Goal: Information Seeking & Learning: Check status

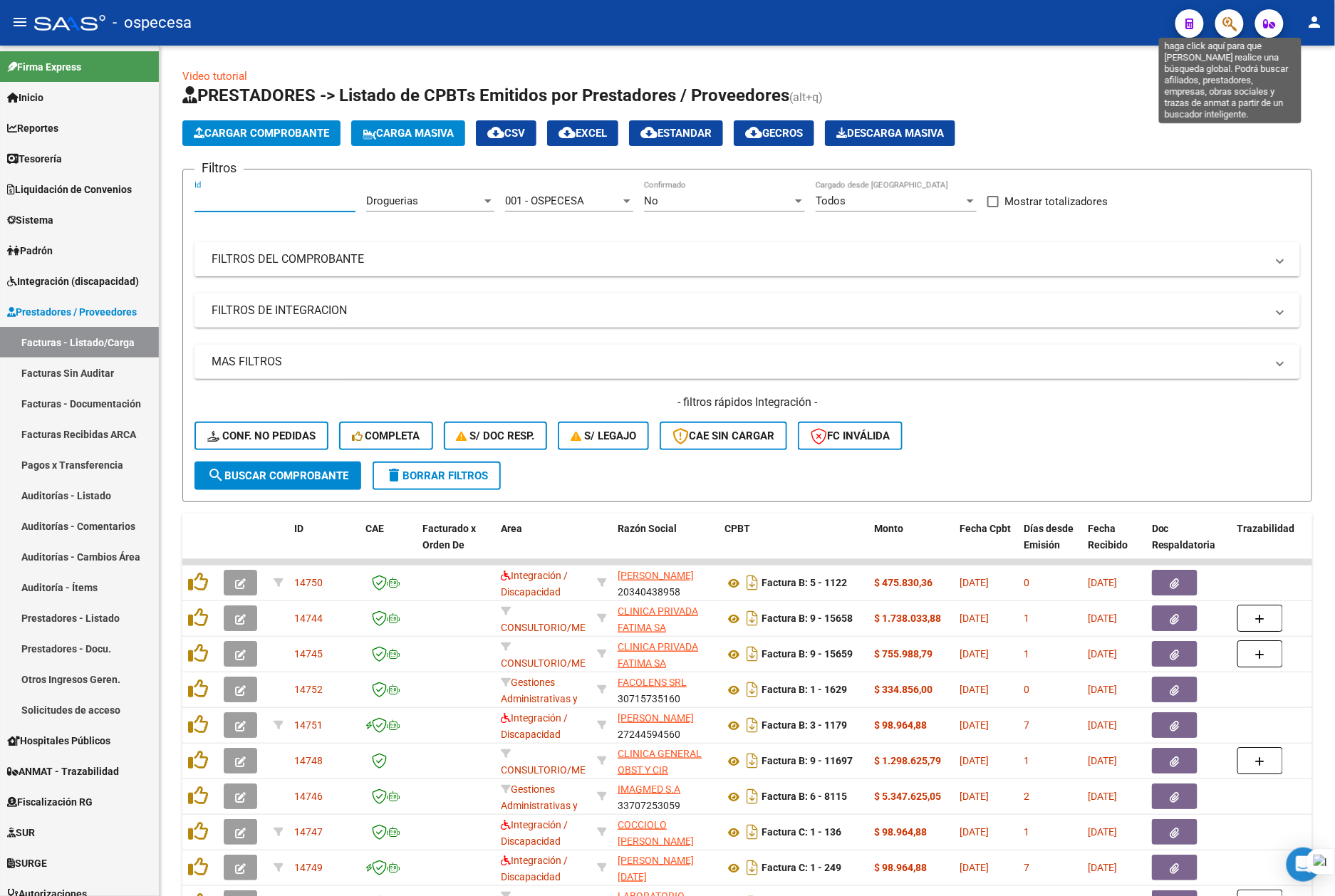
click at [1232, 20] on icon "button" at bounding box center [1229, 24] width 14 height 16
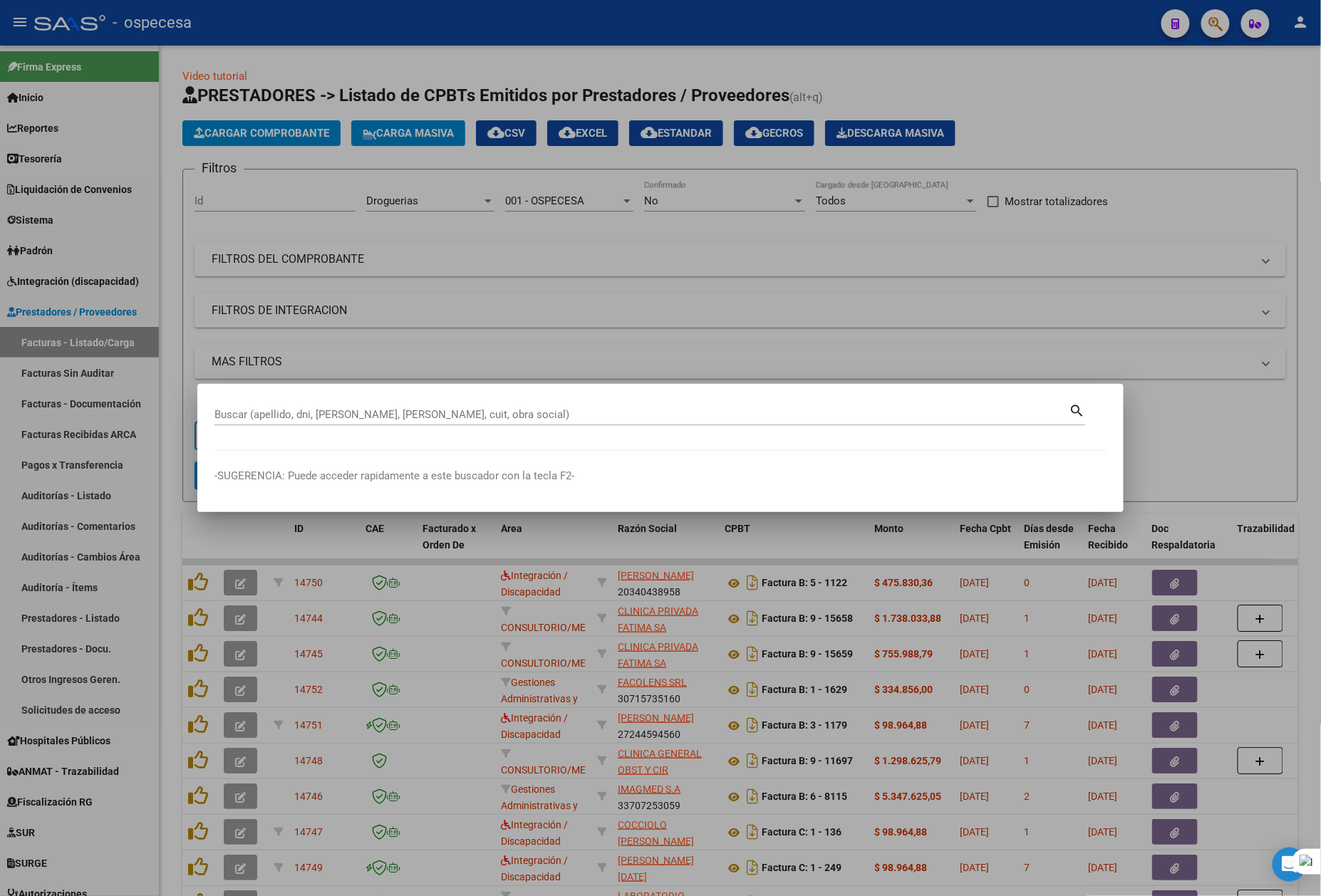
click at [361, 401] on div "Buscar (apellido, dni, [PERSON_NAME], nro traspaso, cuit, obra social) search" at bounding box center [649, 413] width 871 height 24
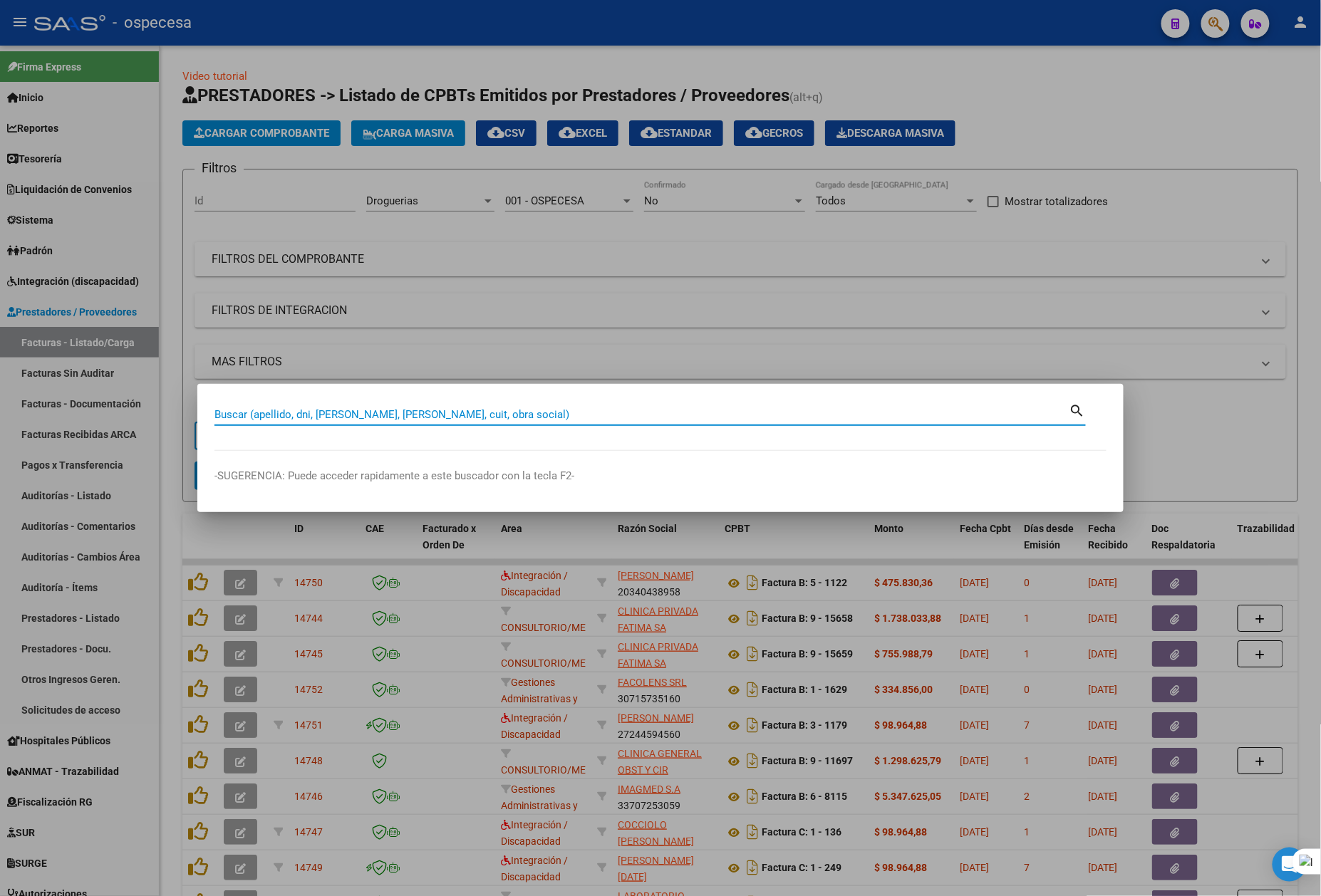
click at [371, 413] on input "Buscar (apellido, dni, [PERSON_NAME], [PERSON_NAME], cuit, obra social)" at bounding box center [641, 414] width 855 height 13
type input "figueroa cla"
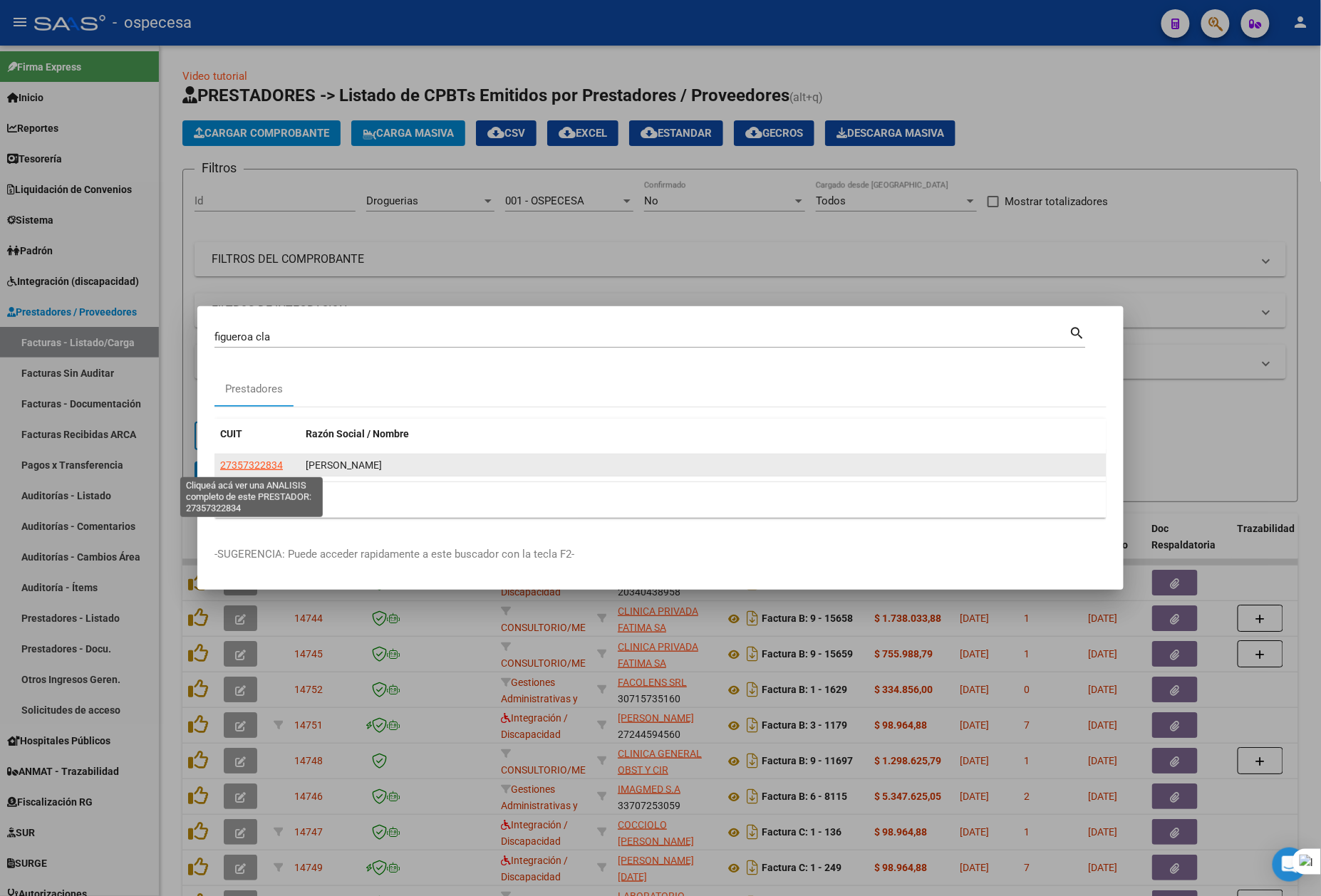
click at [274, 468] on span "27357322834" at bounding box center [252, 465] width 63 height 12
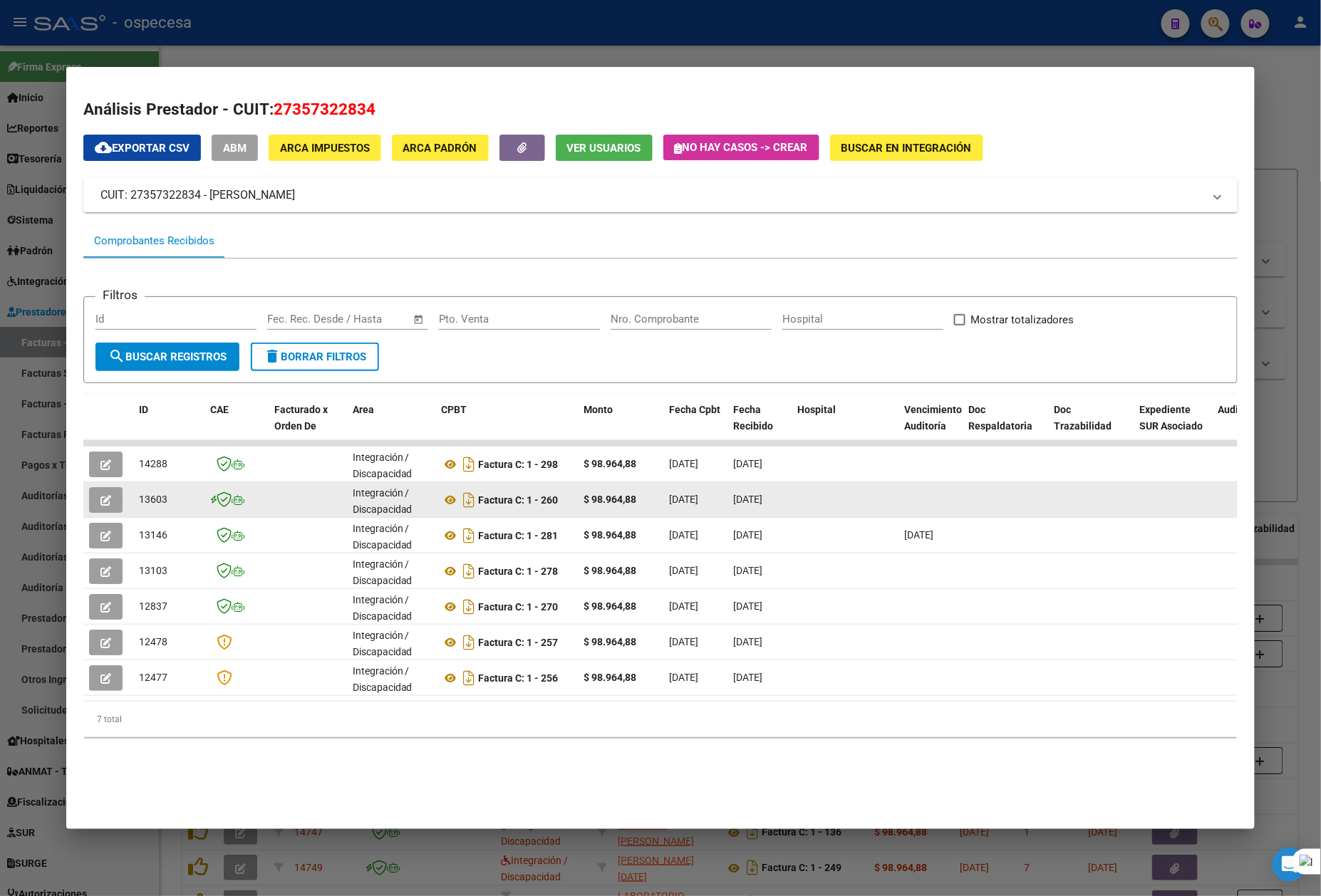
click at [100, 499] on icon "button" at bounding box center [106, 500] width 11 height 11
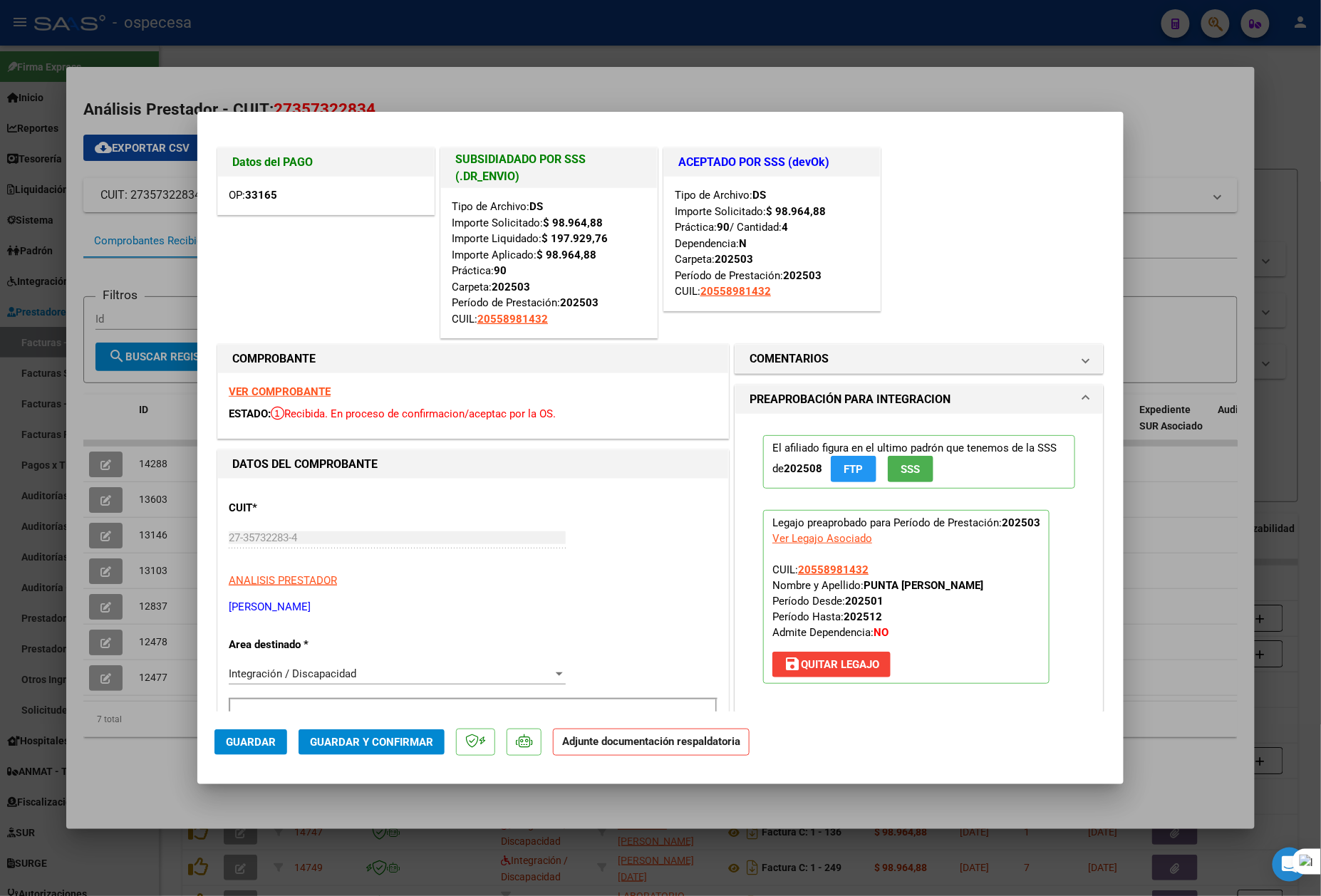
click at [1197, 103] on div at bounding box center [660, 448] width 1321 height 896
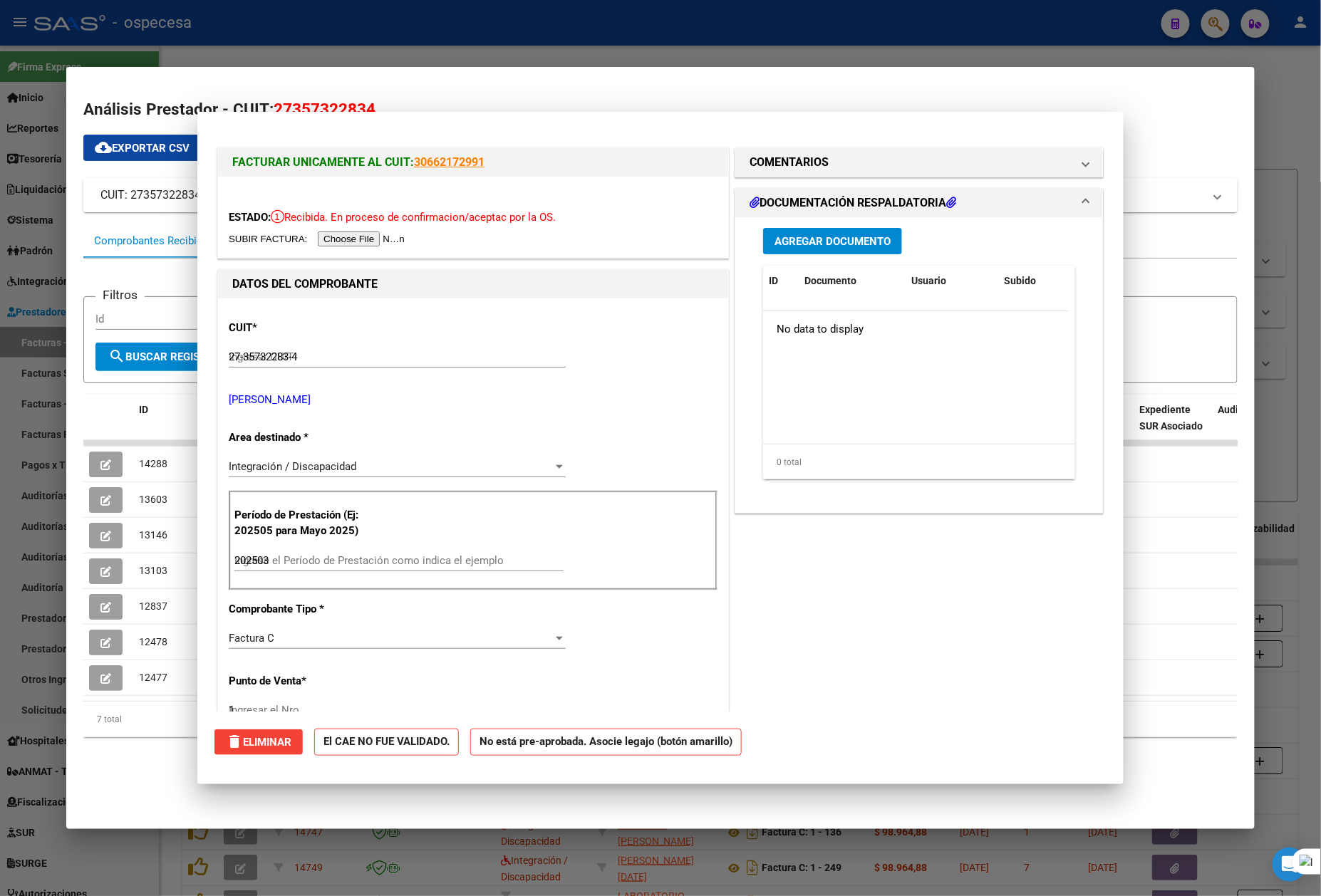
type input "$ 0,00"
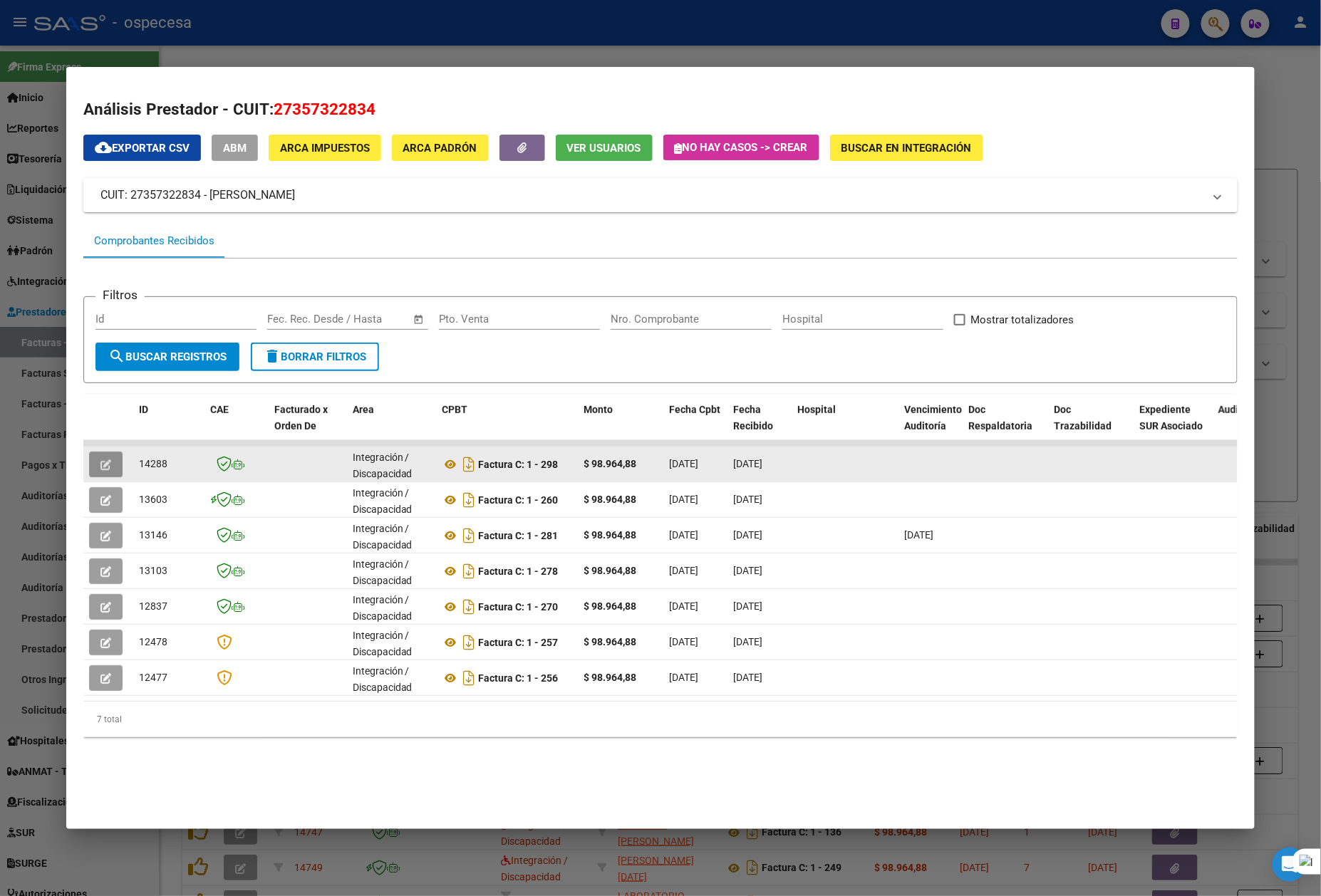
click at [92, 472] on button "button" at bounding box center [105, 464] width 33 height 26
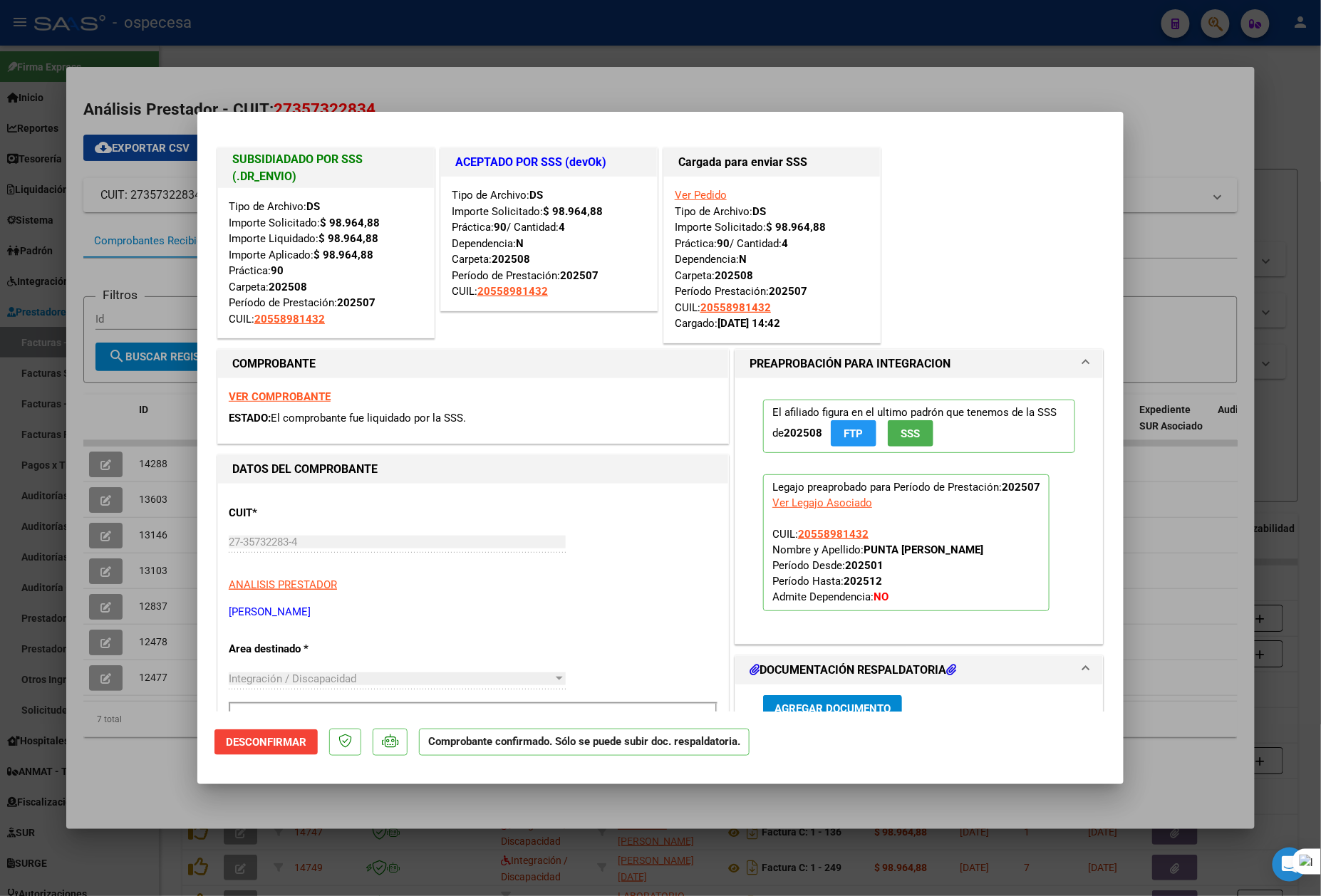
click at [1150, 115] on div at bounding box center [660, 448] width 1321 height 896
type input "$ 0,00"
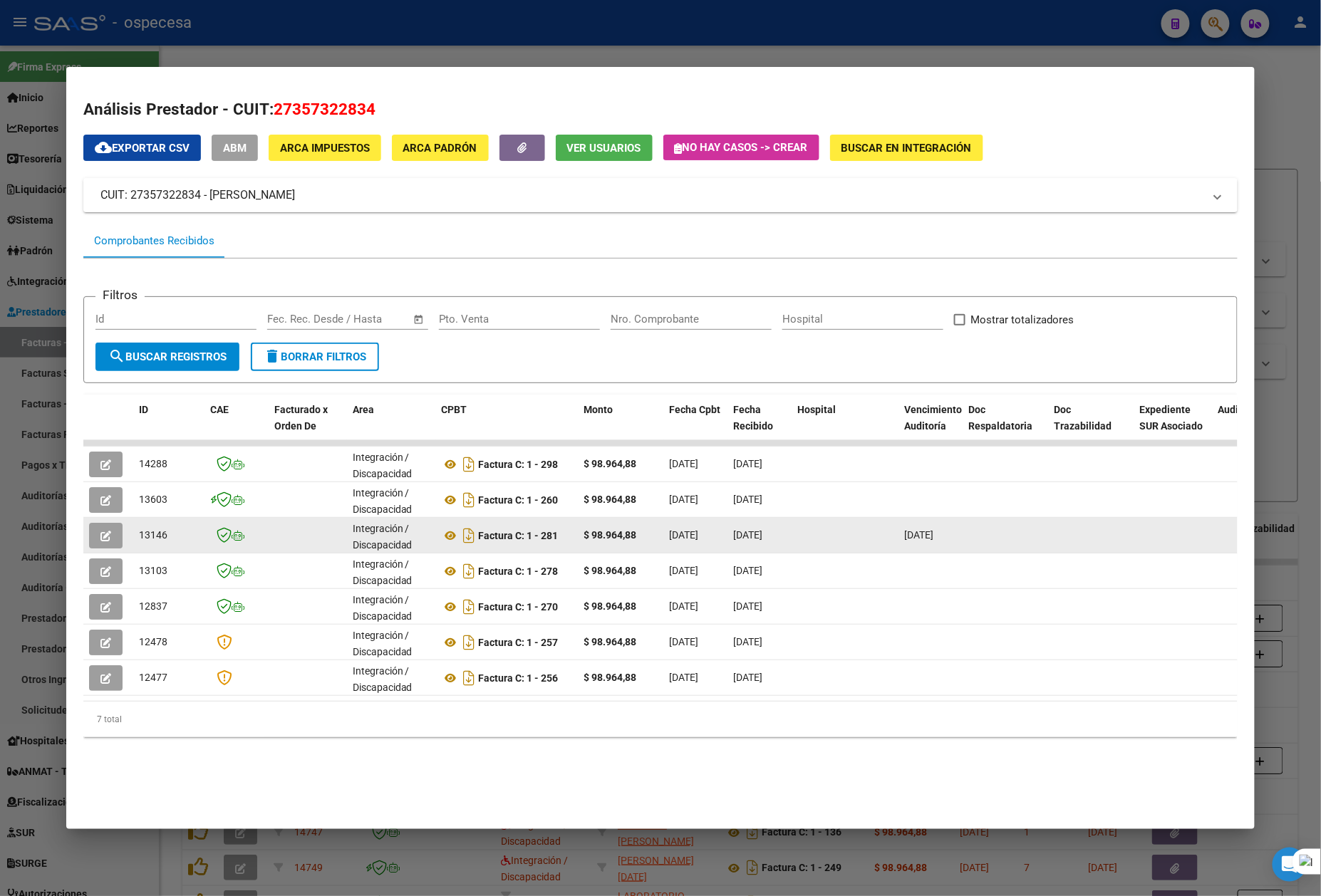
click at [100, 533] on icon "button" at bounding box center [106, 536] width 11 height 11
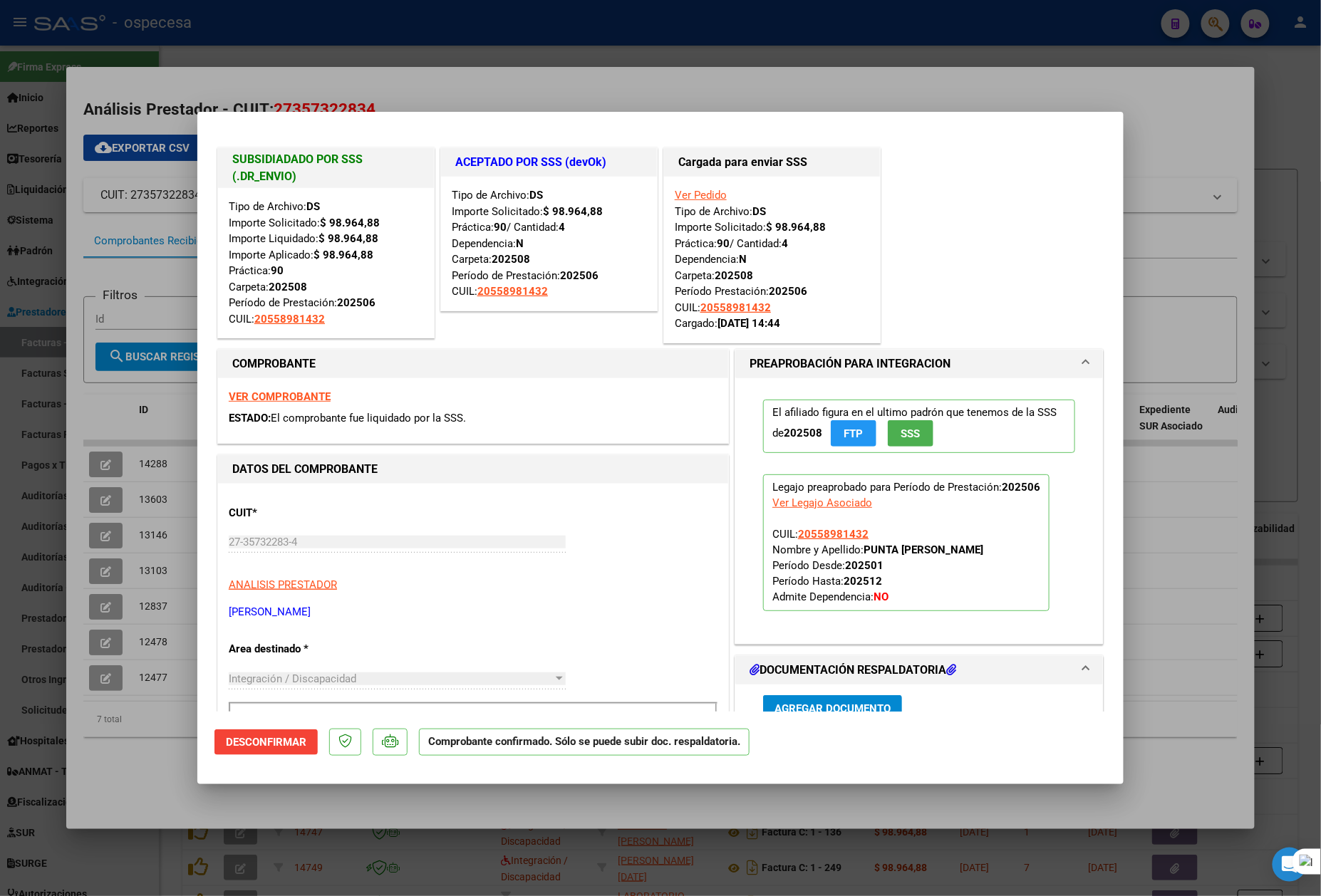
click at [1208, 123] on div at bounding box center [660, 448] width 1321 height 896
type input "$ 0,00"
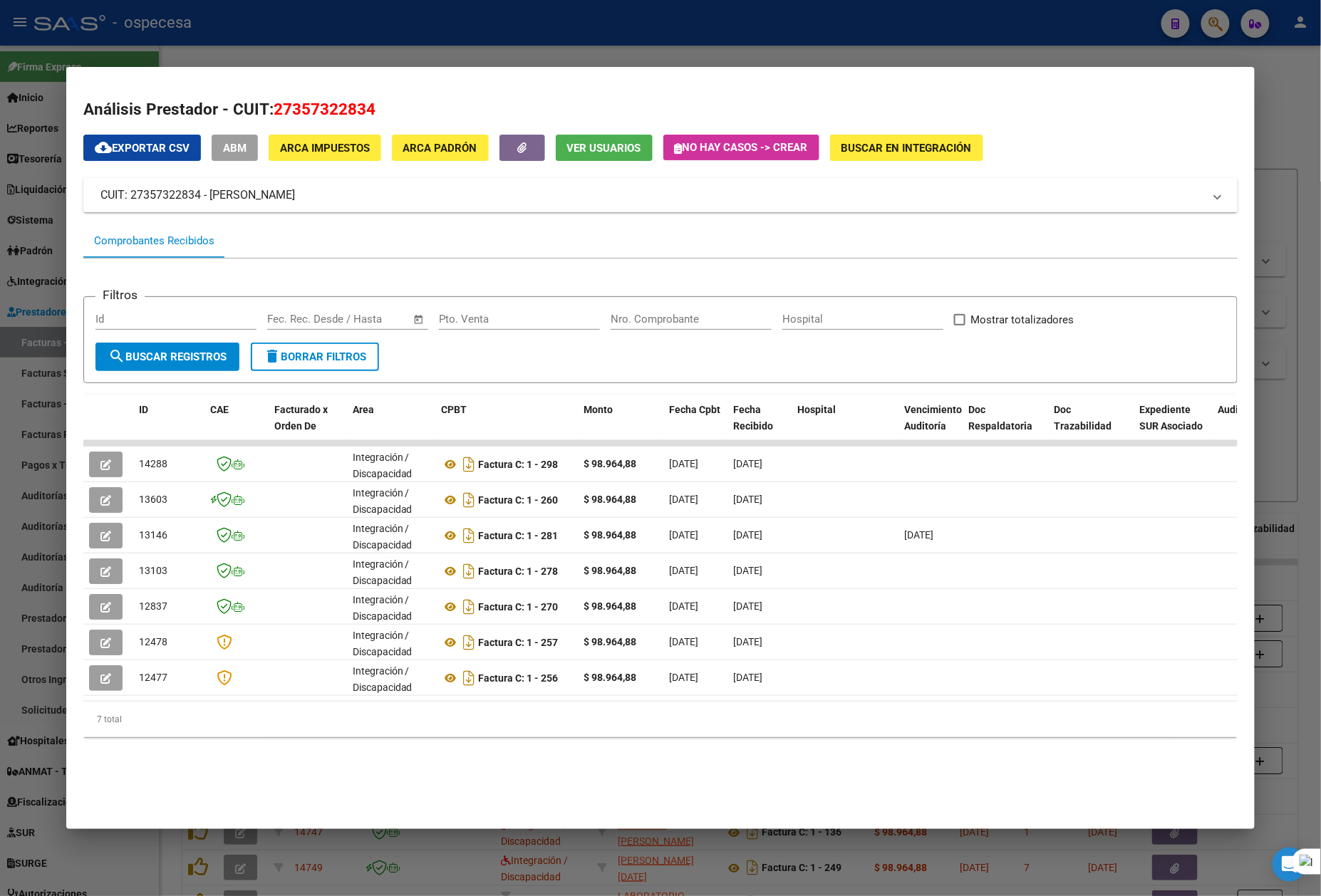
click at [1284, 107] on div at bounding box center [660, 448] width 1321 height 896
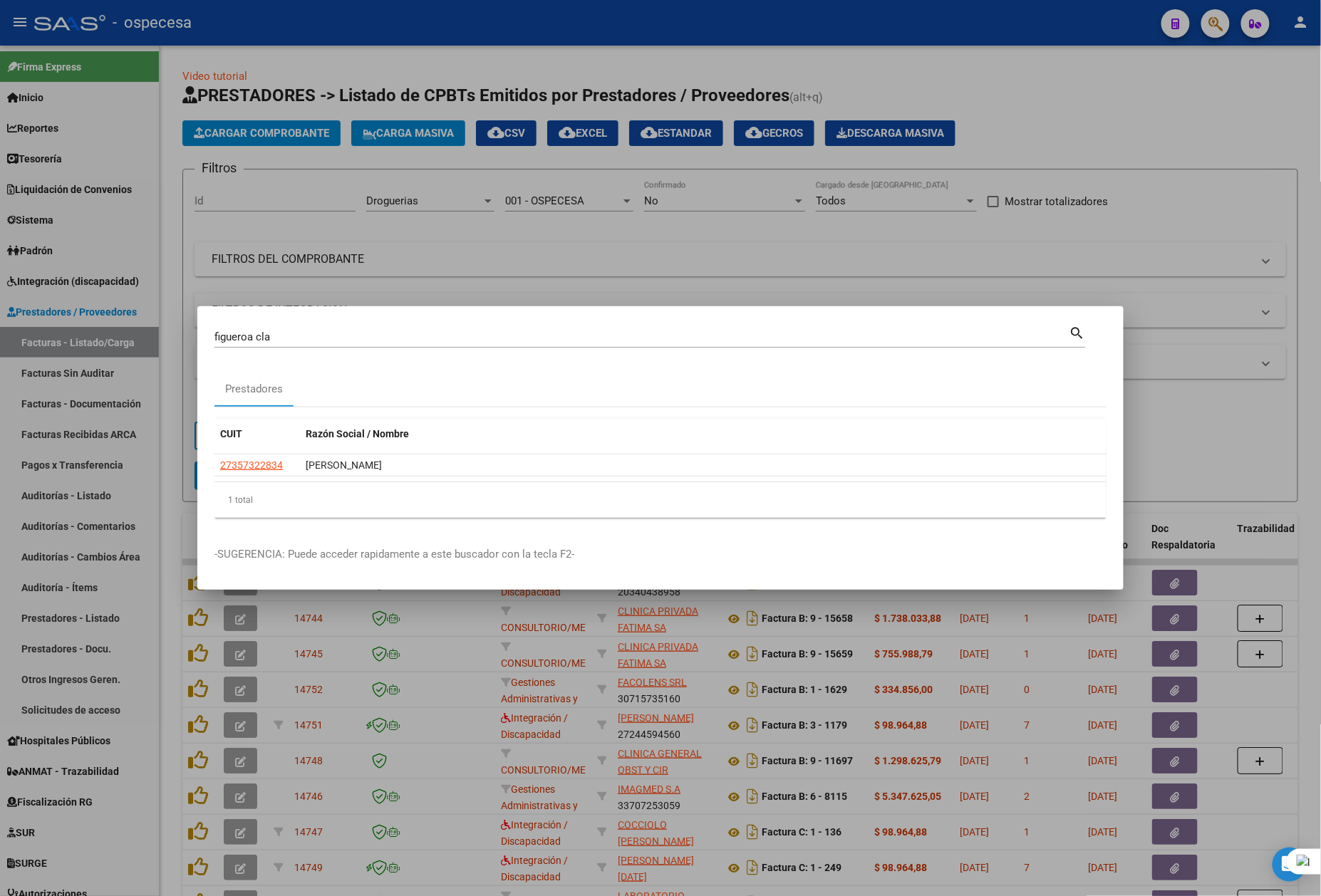
click at [1209, 115] on div at bounding box center [660, 448] width 1321 height 896
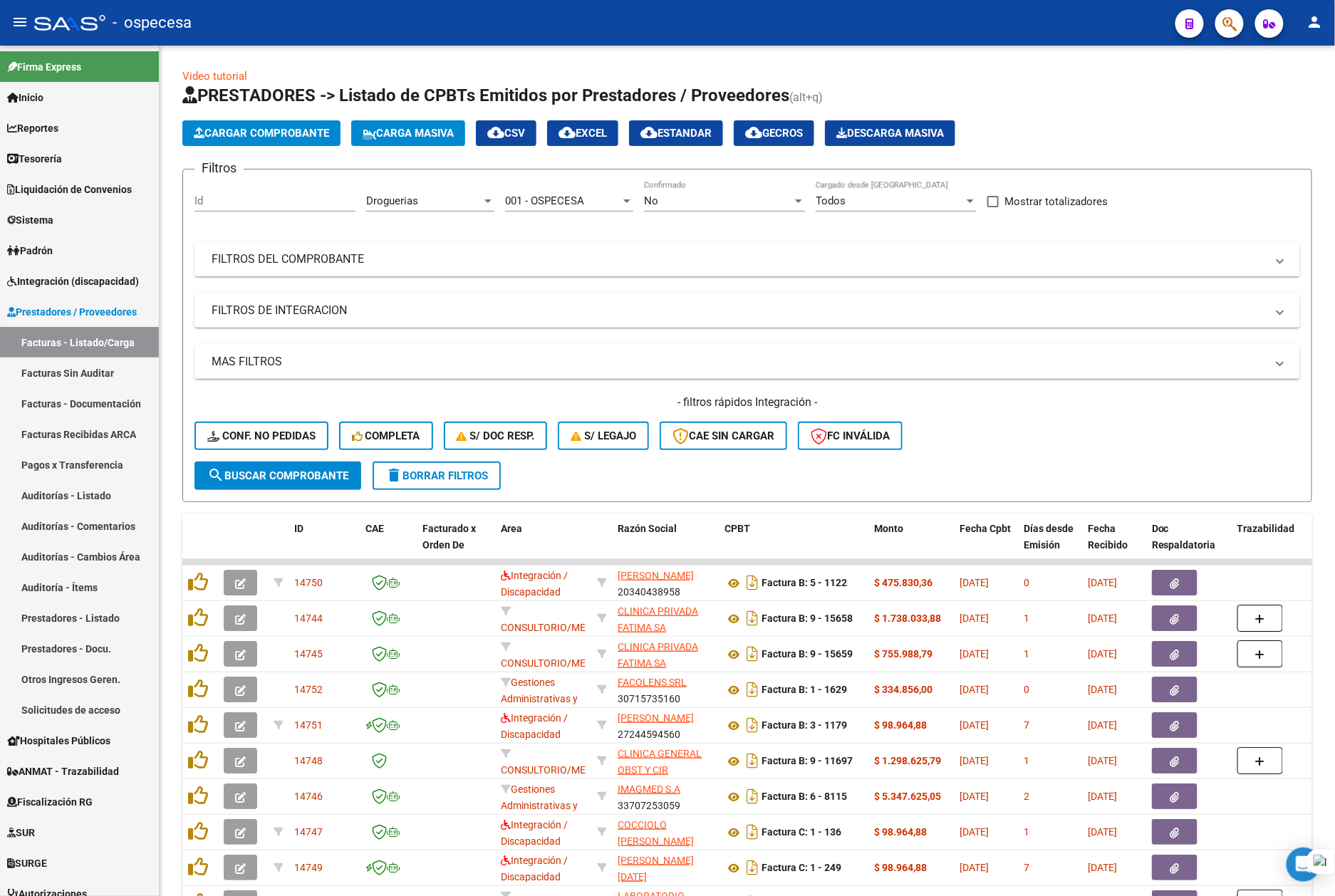
click at [1220, 20] on button "button" at bounding box center [1229, 23] width 29 height 29
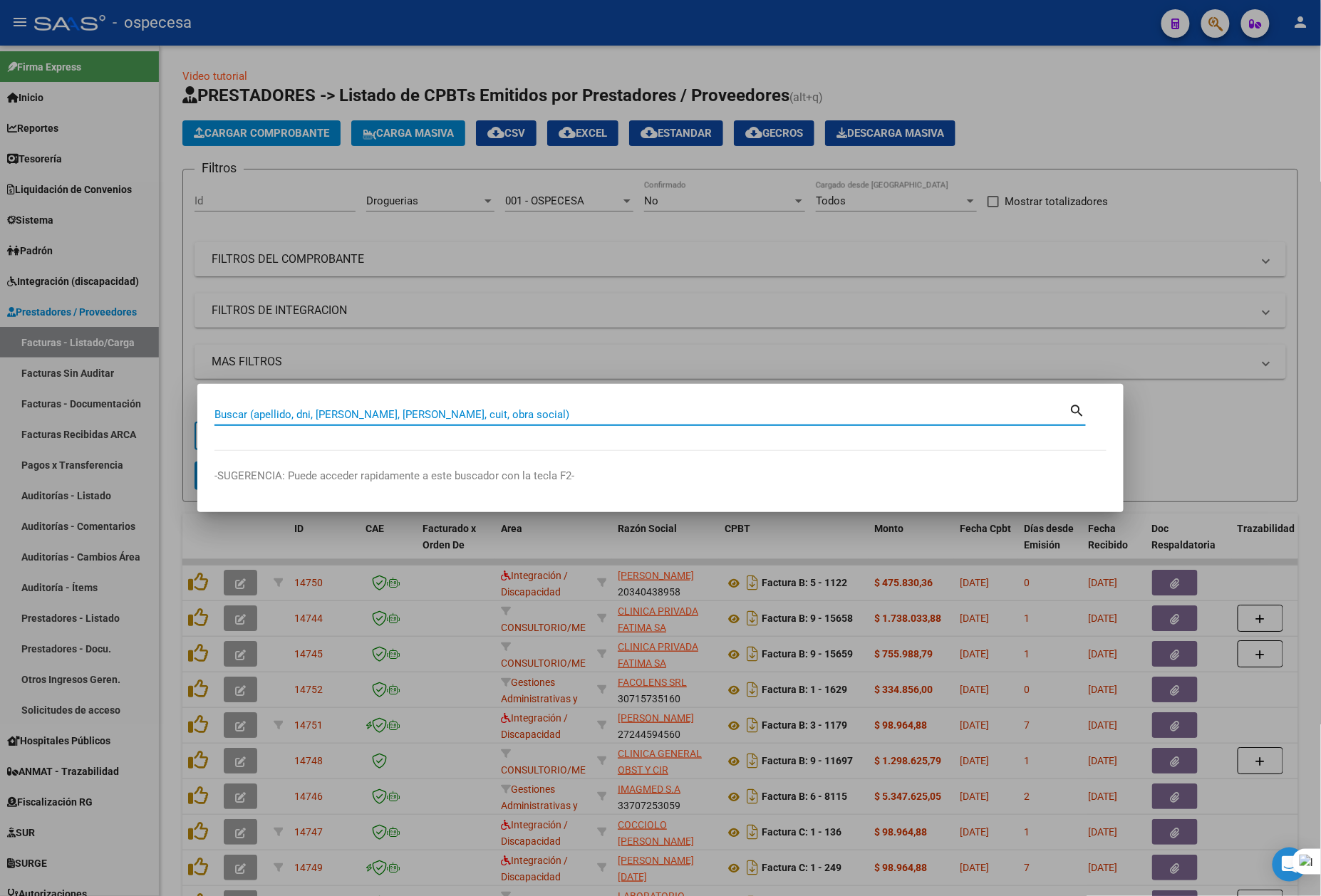
click at [403, 417] on input "Buscar (apellido, dni, [PERSON_NAME], [PERSON_NAME], cuit, obra social)" at bounding box center [641, 414] width 855 height 13
type input "lett"
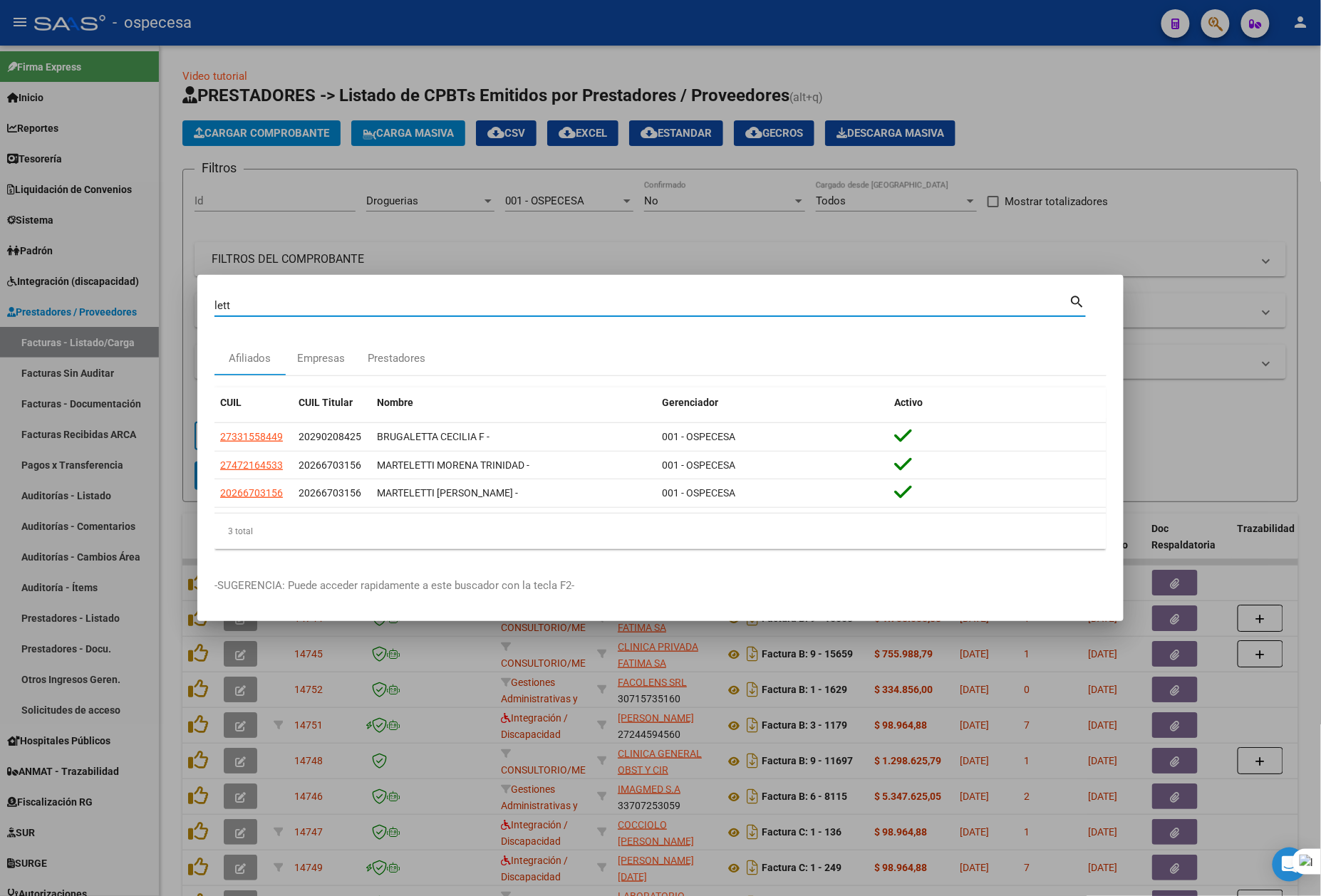
click at [282, 306] on input "lett" at bounding box center [641, 305] width 855 height 13
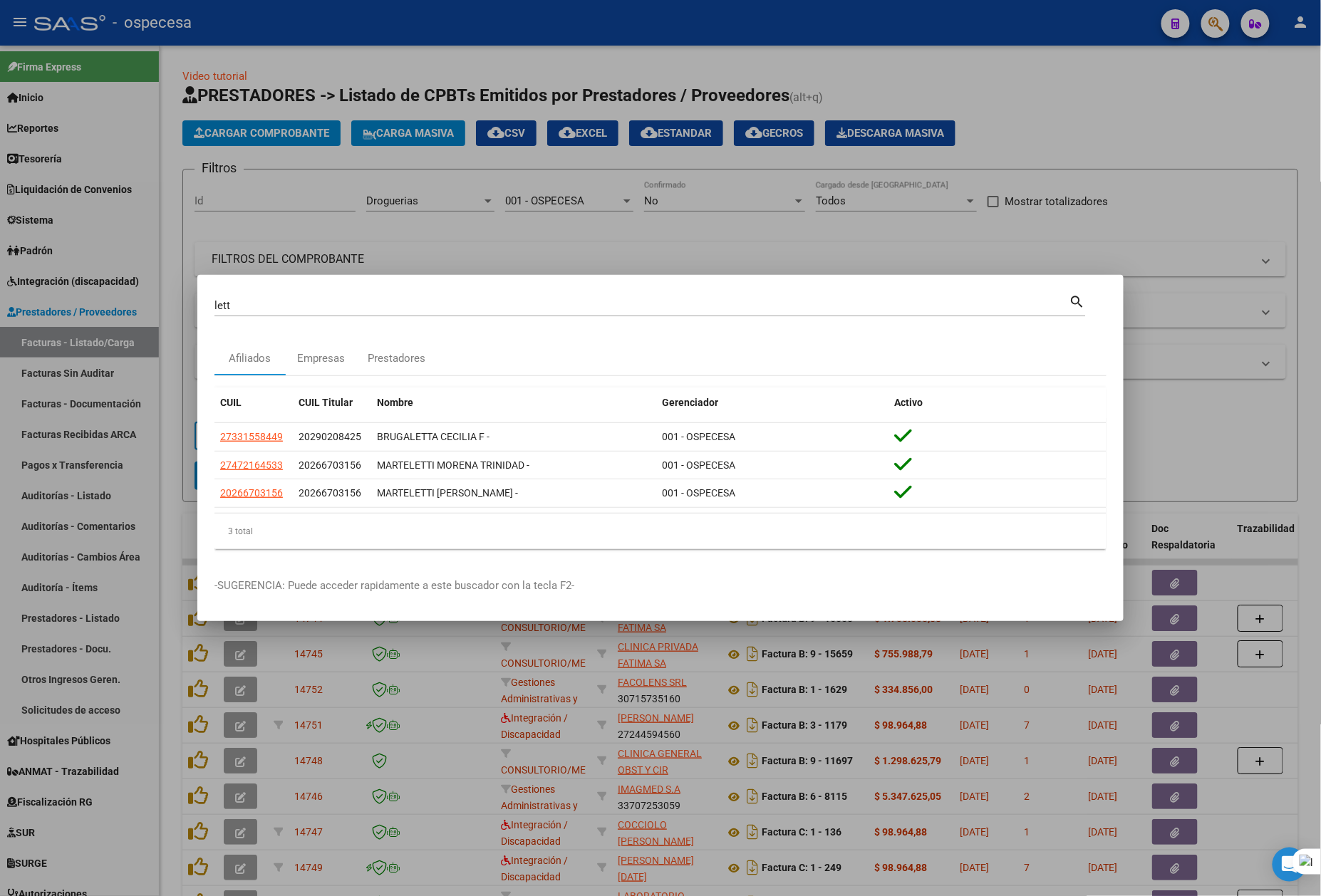
click at [922, 348] on div "Afiliados Empresas Prestadores" at bounding box center [660, 358] width 892 height 34
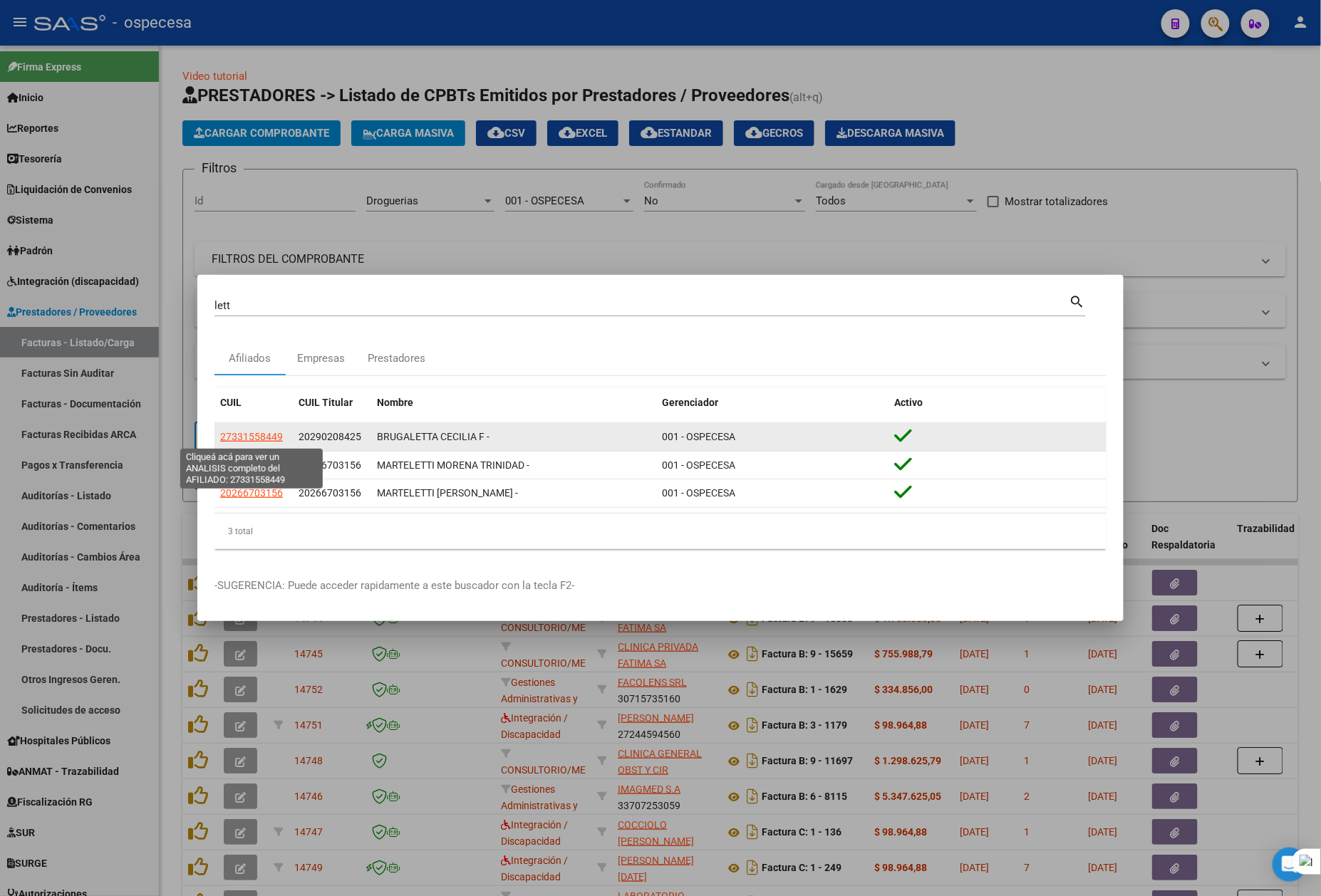
click at [269, 439] on span "27331558449" at bounding box center [252, 436] width 63 height 12
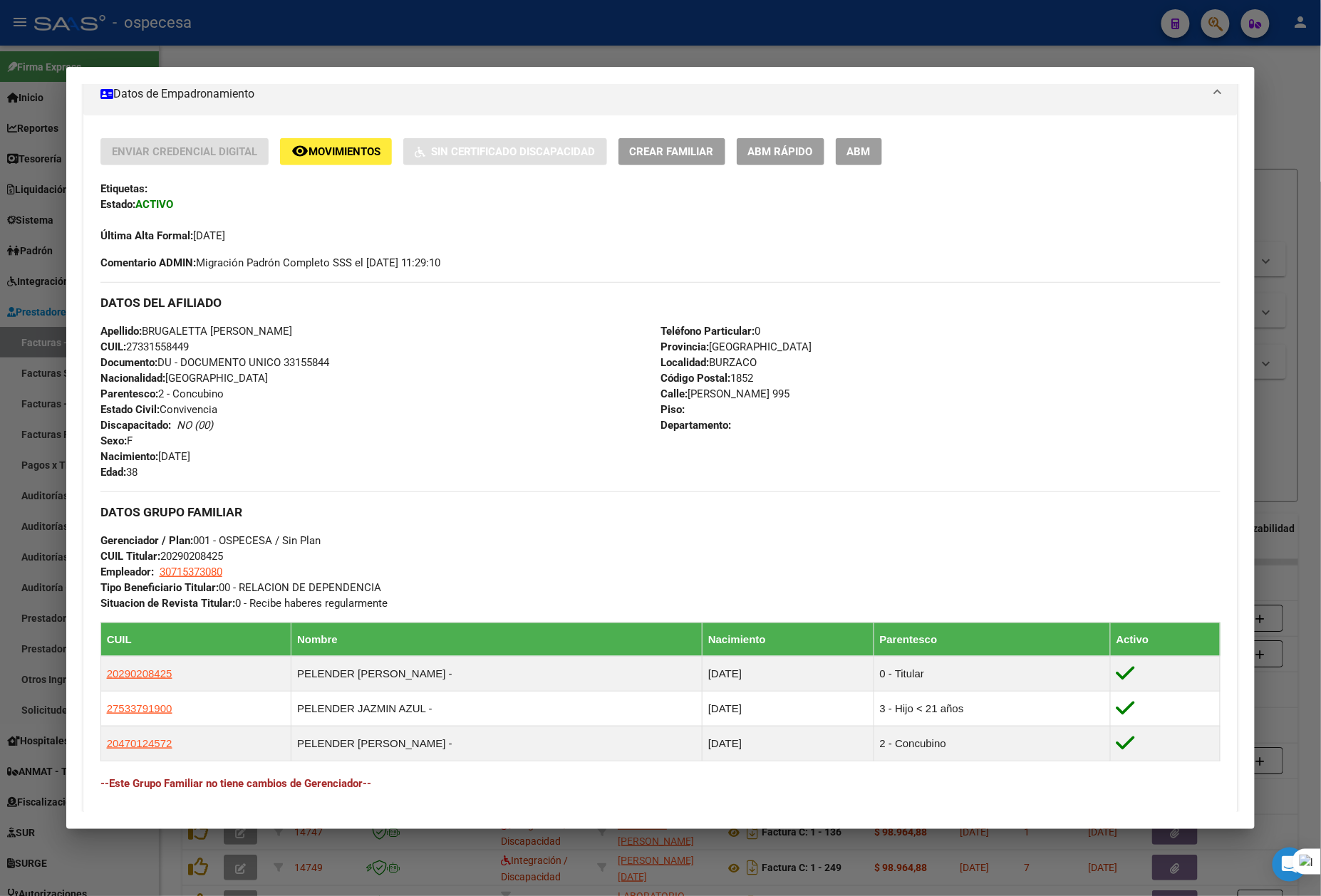
scroll to position [510, 0]
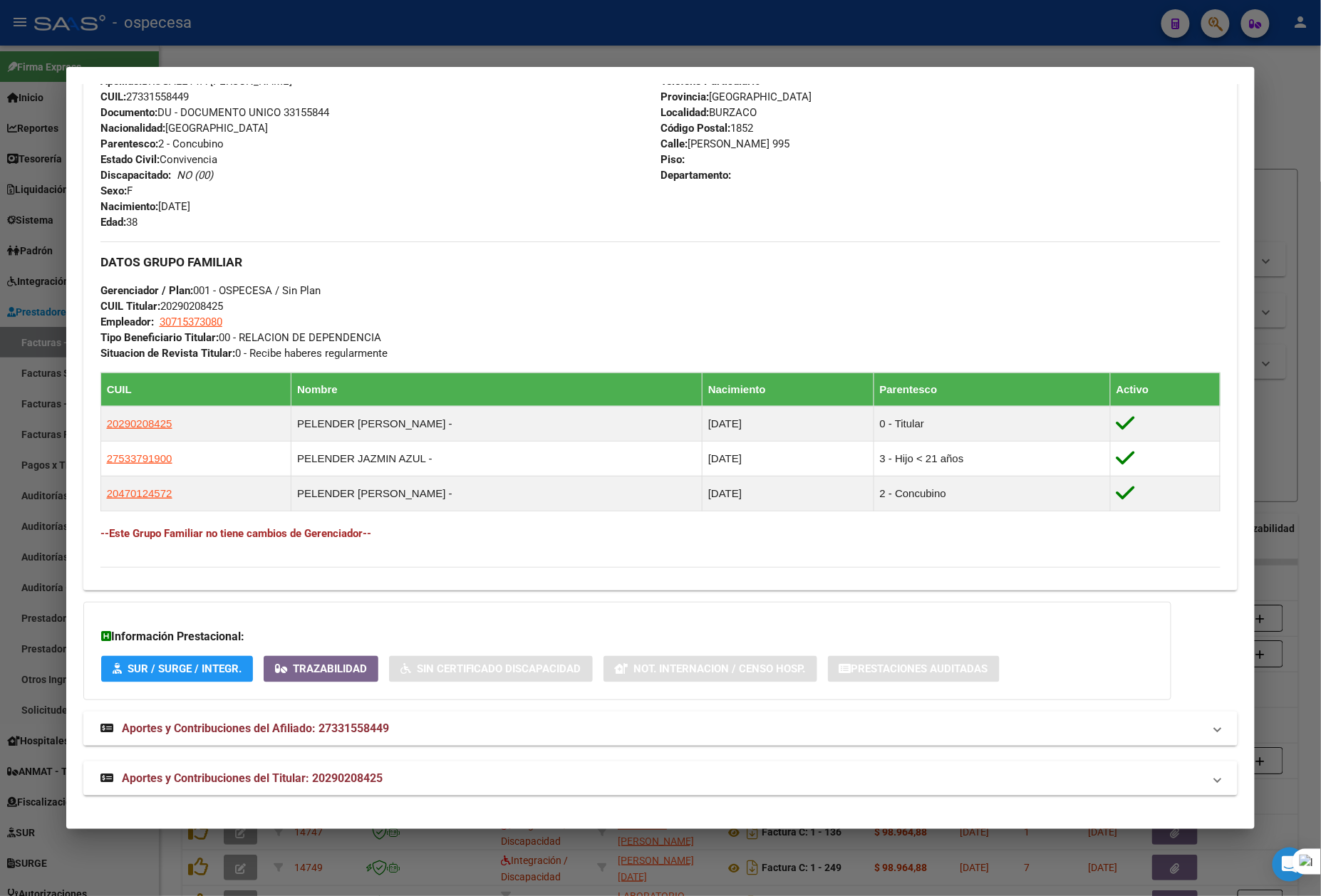
click at [416, 723] on mat-panel-title "Aportes y Contribuciones del Afiliado: 27331558449" at bounding box center [652, 728] width 1103 height 17
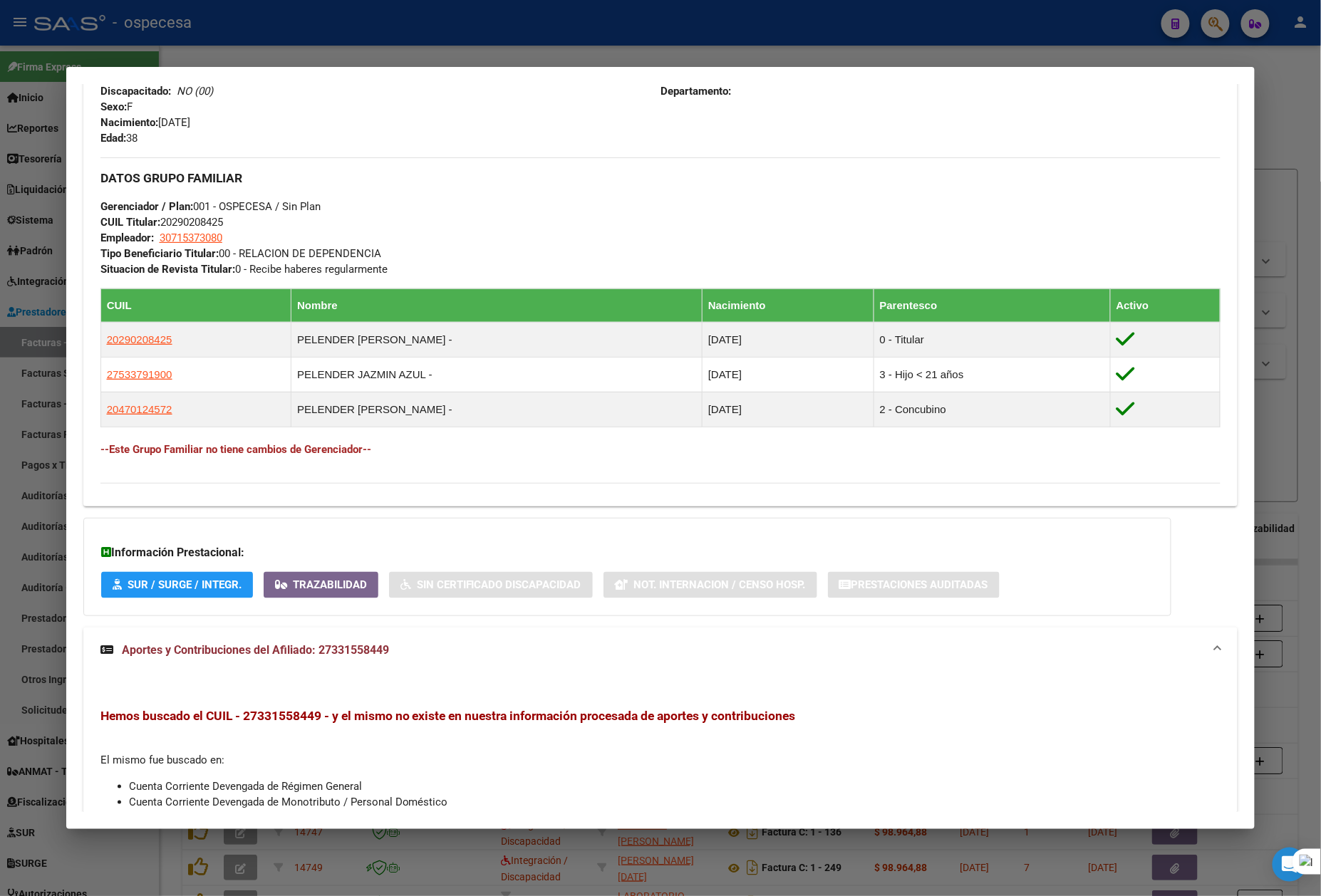
scroll to position [802, 0]
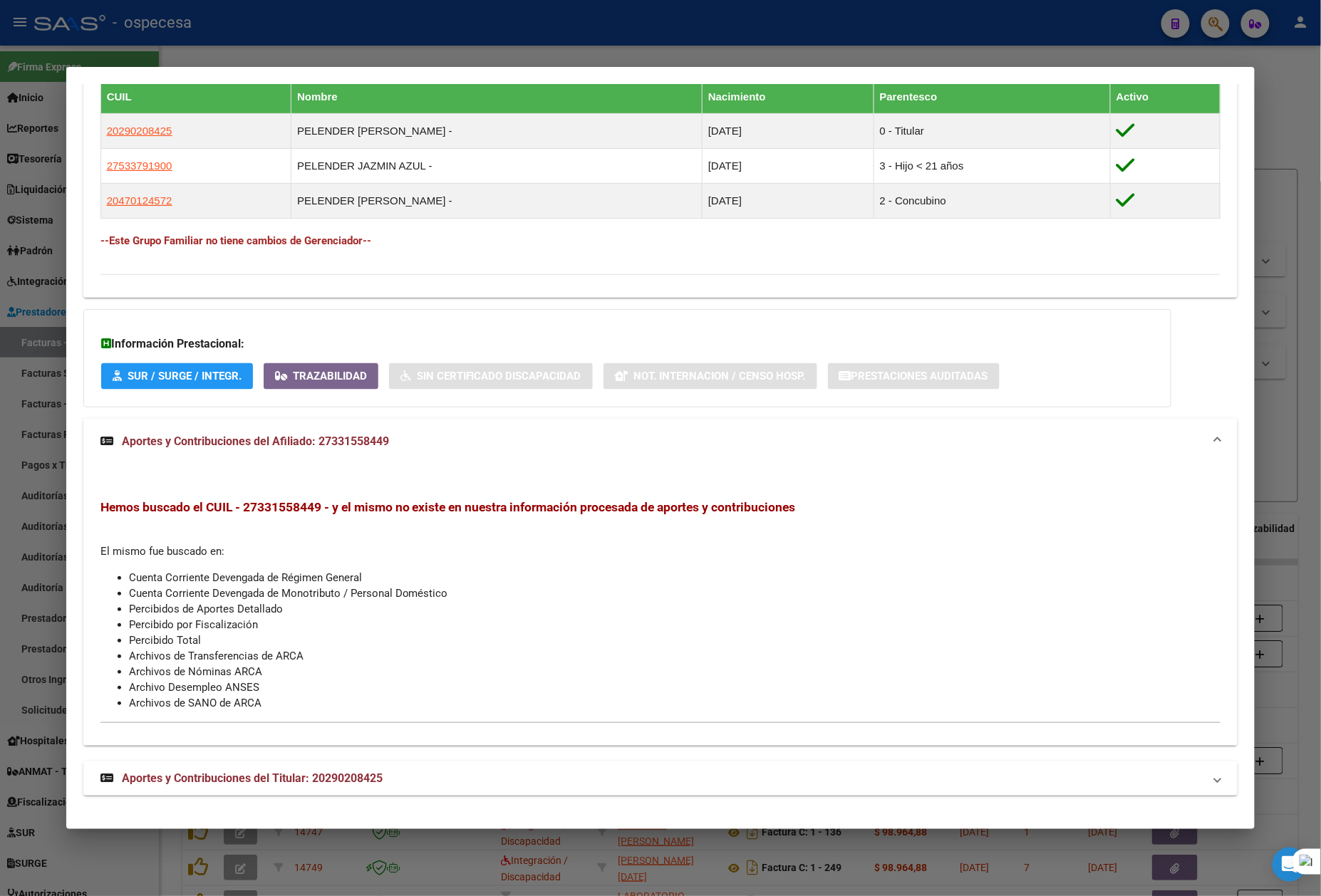
click at [416, 789] on mat-expansion-panel-header "Aportes y Contribuciones del Titular: 20290208425" at bounding box center [661, 778] width 1155 height 34
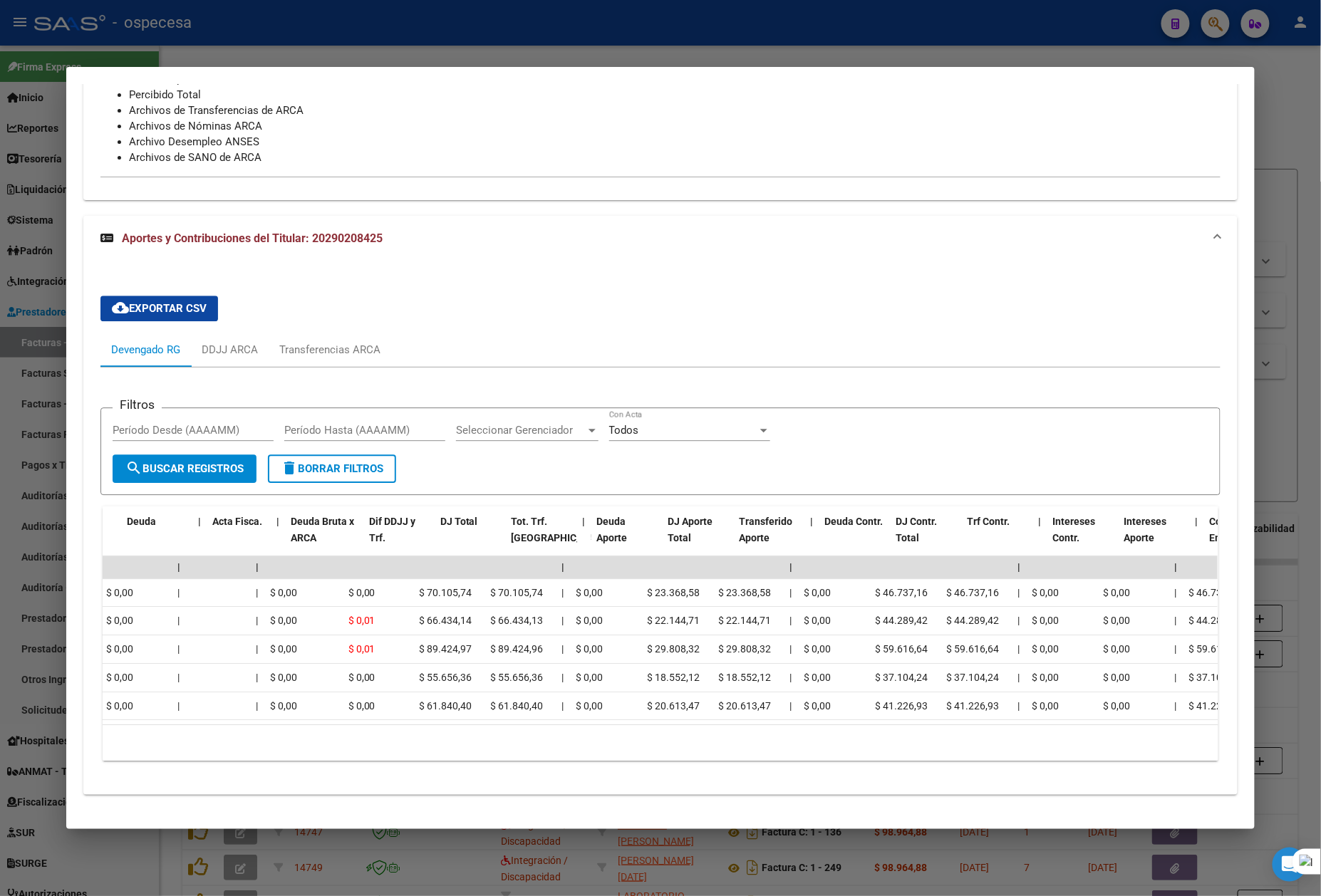
scroll to position [0, 0]
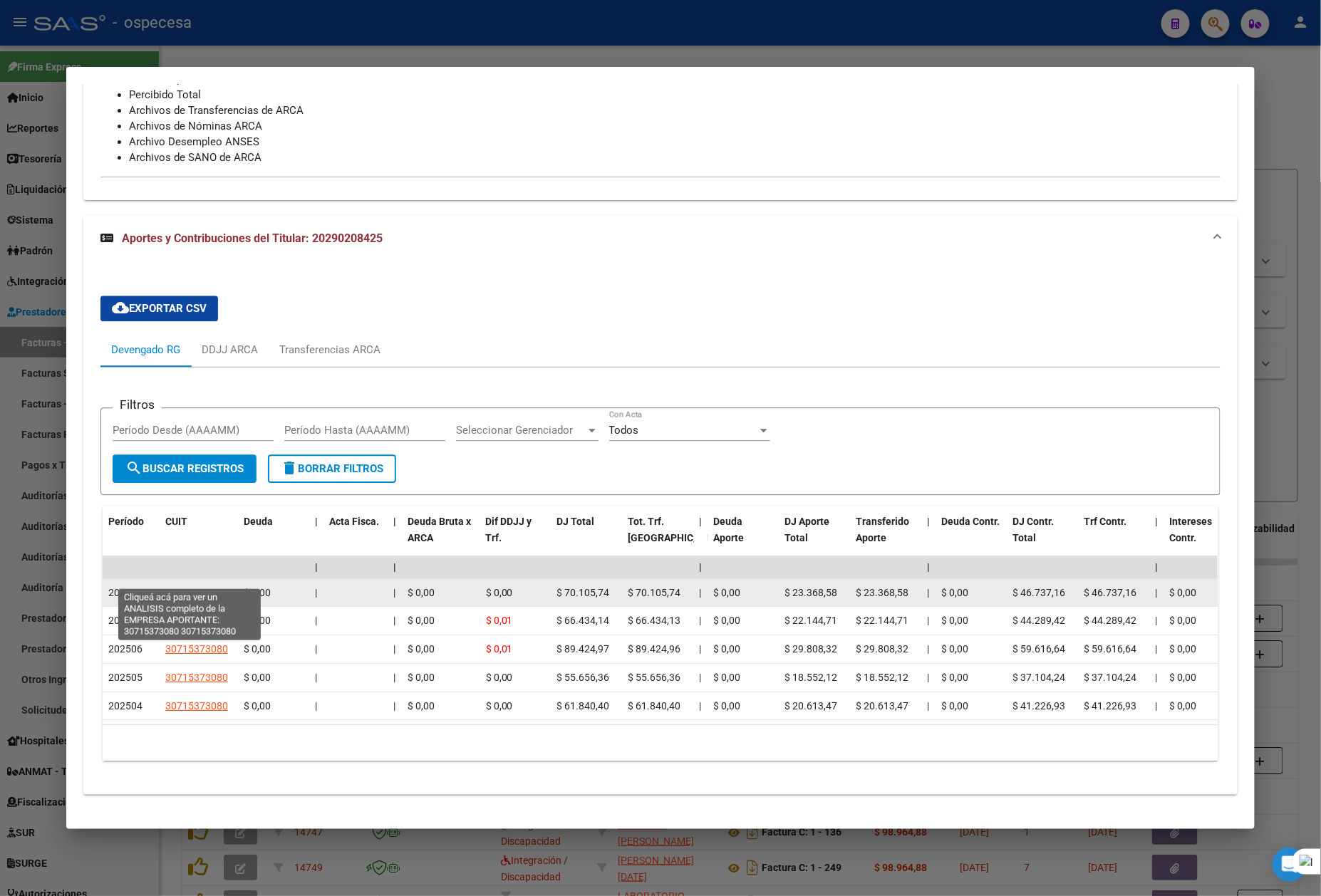
click at [181, 587] on span "30715373080" at bounding box center [197, 593] width 63 height 12
type textarea "30715373080"
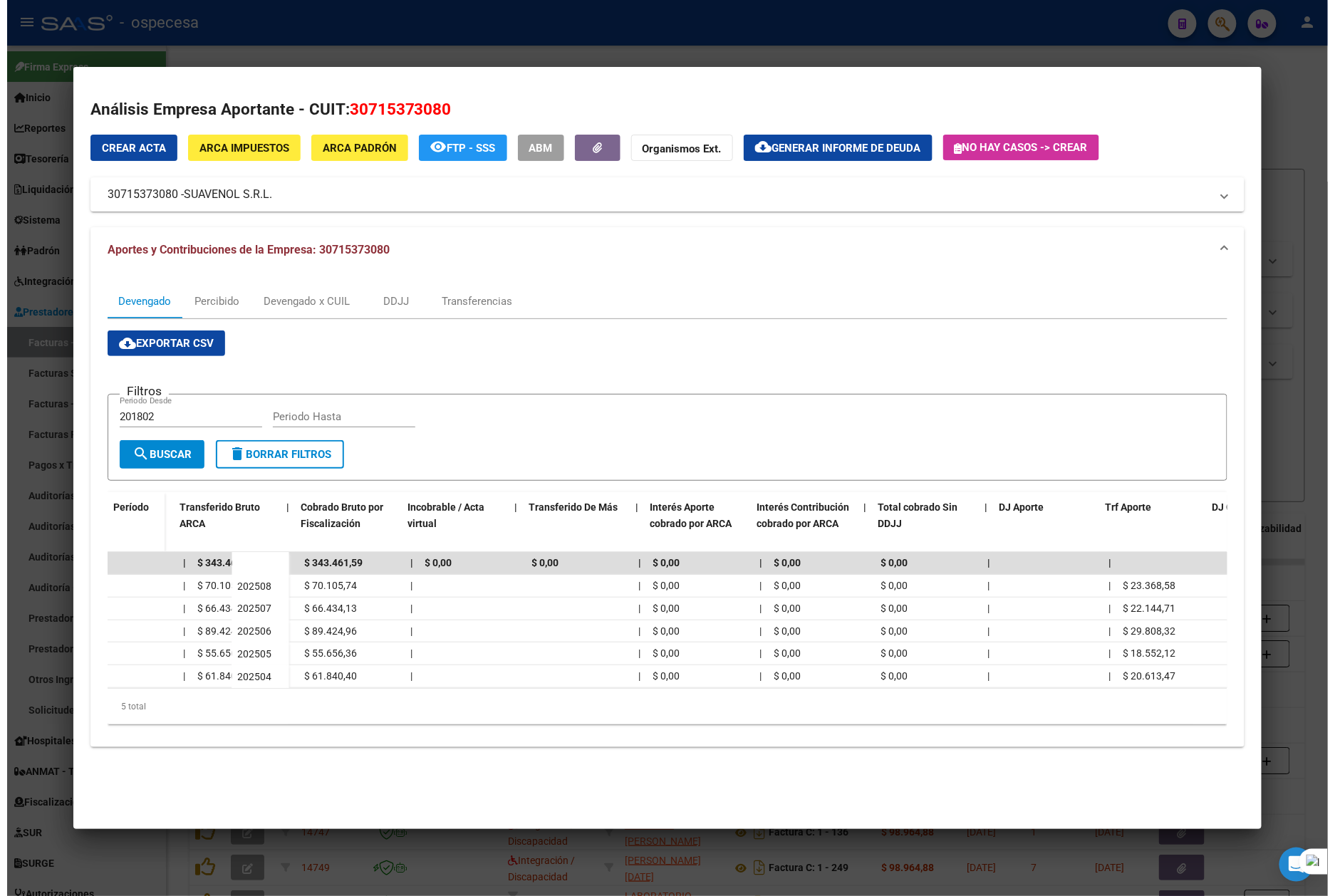
scroll to position [0, 626]
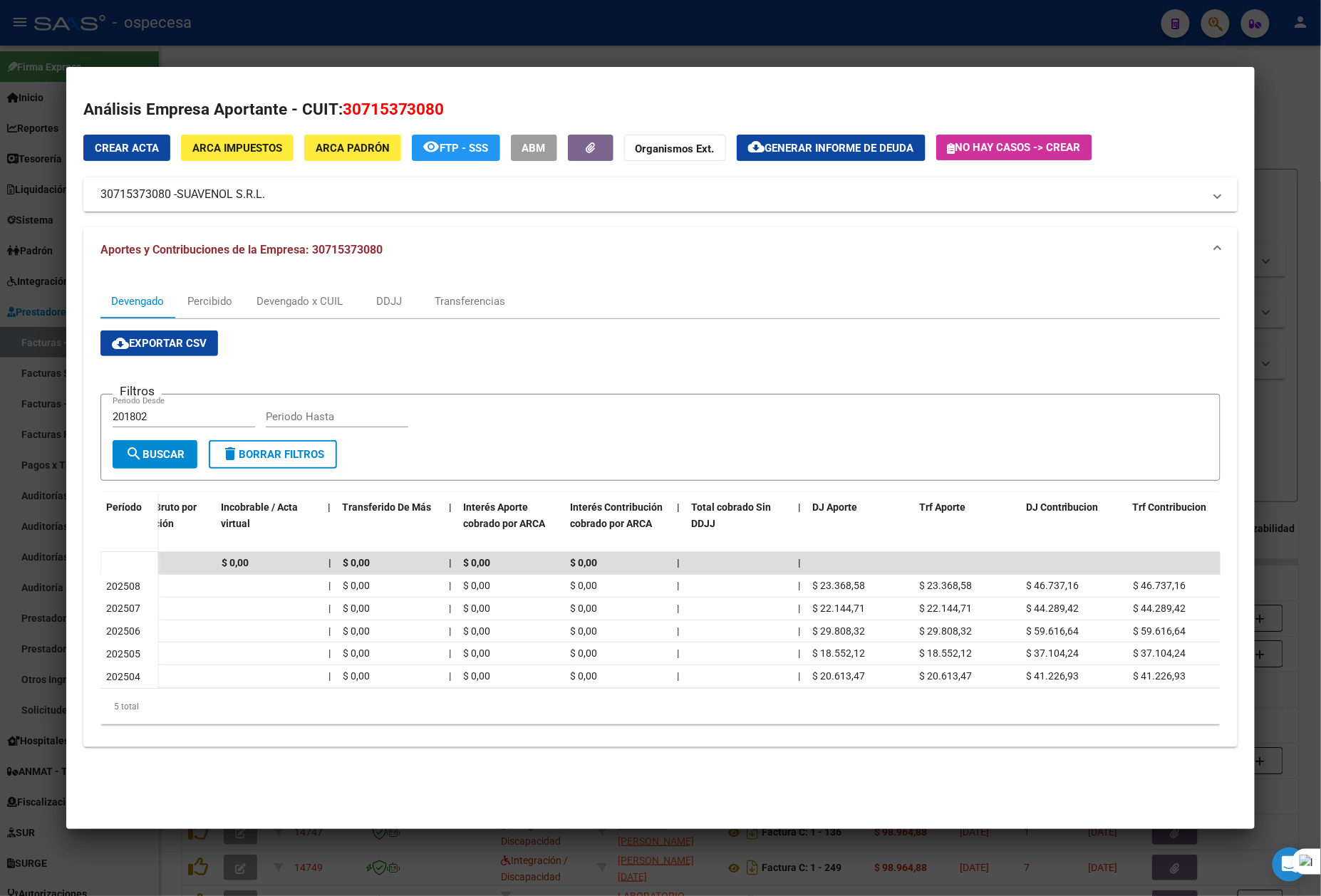
click at [1301, 58] on div at bounding box center [660, 448] width 1321 height 896
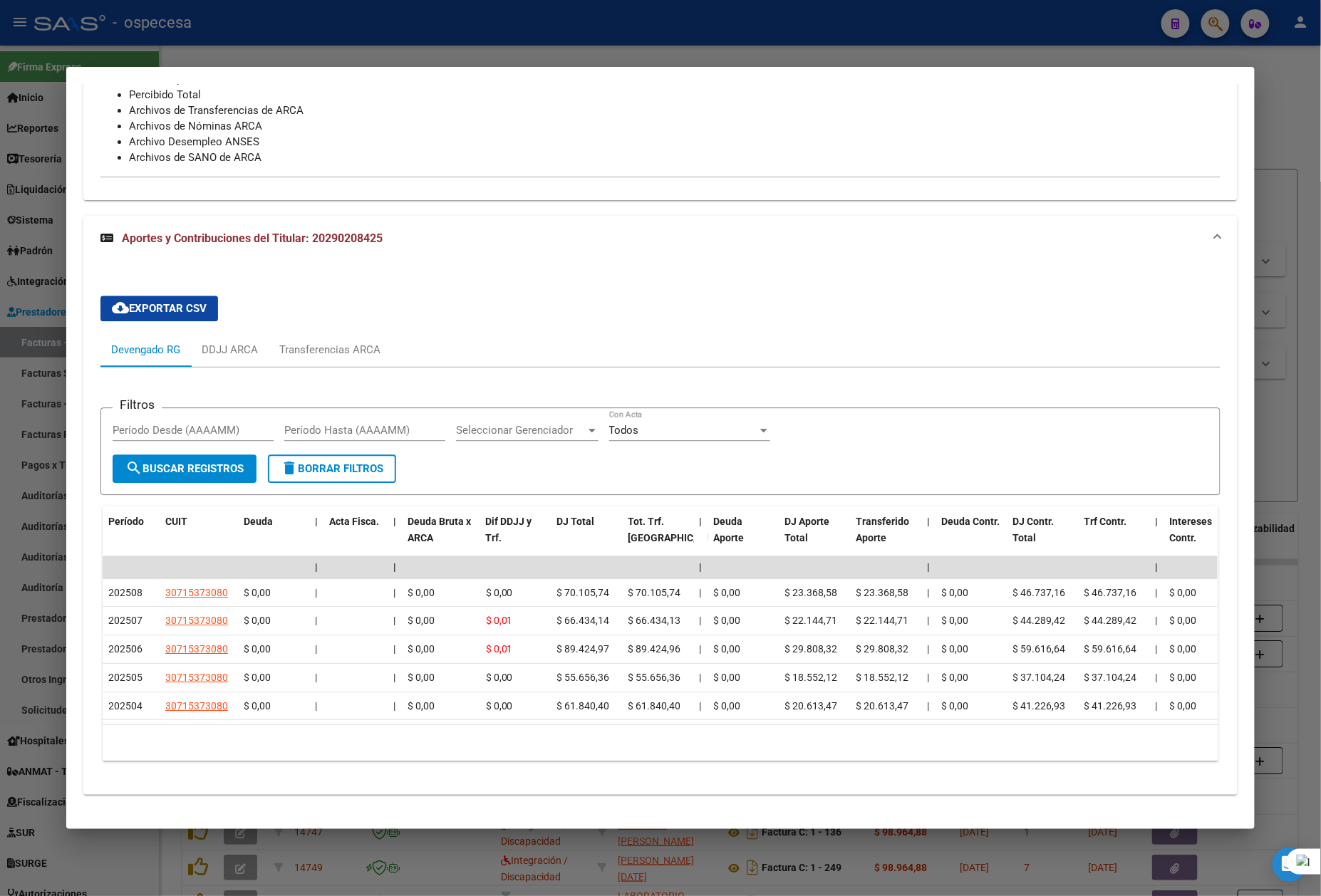
click at [282, 49] on div at bounding box center [660, 448] width 1321 height 896
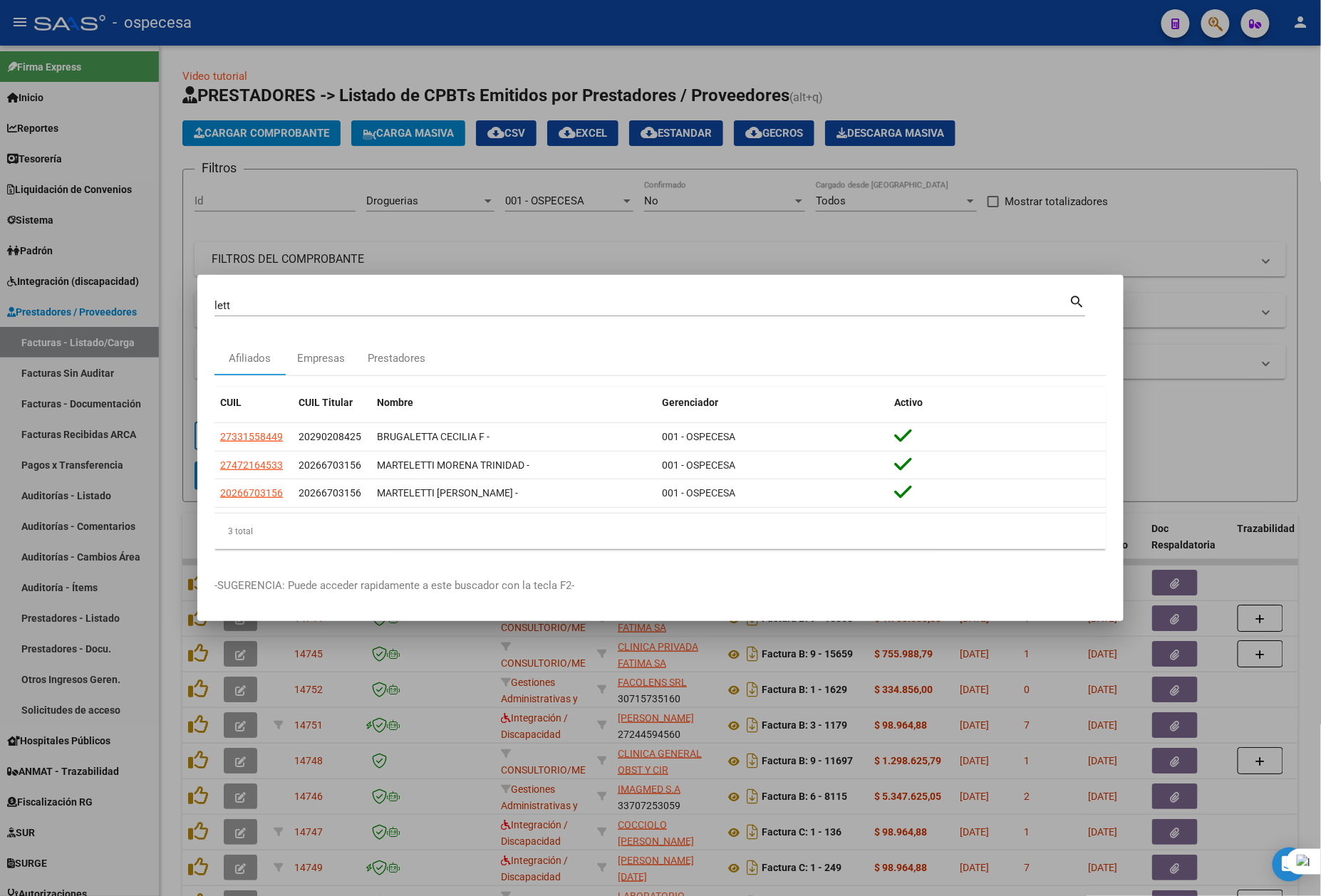
click at [1218, 175] on div at bounding box center [660, 448] width 1321 height 896
